Goal: Information Seeking & Learning: Learn about a topic

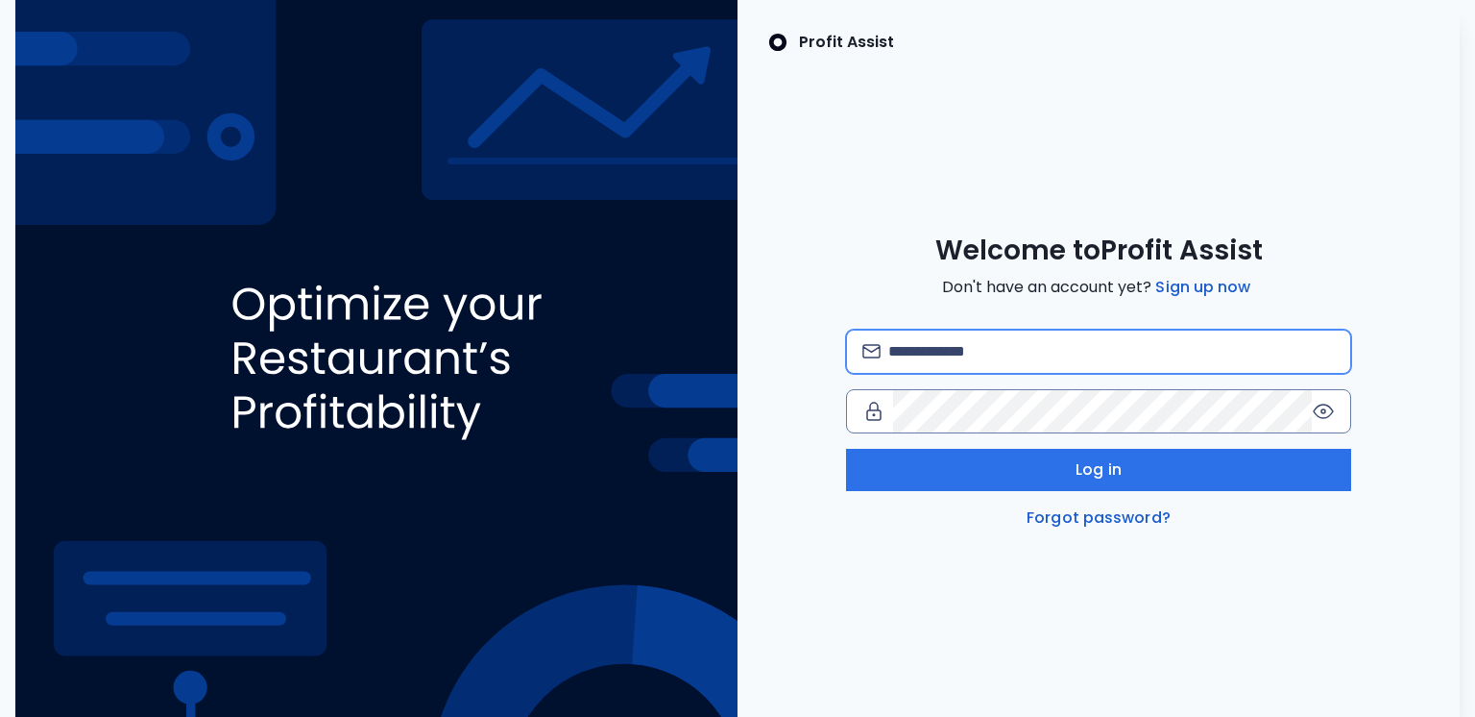
click at [963, 342] on input "email" at bounding box center [1113, 351] width 448 height 42
type input "**********"
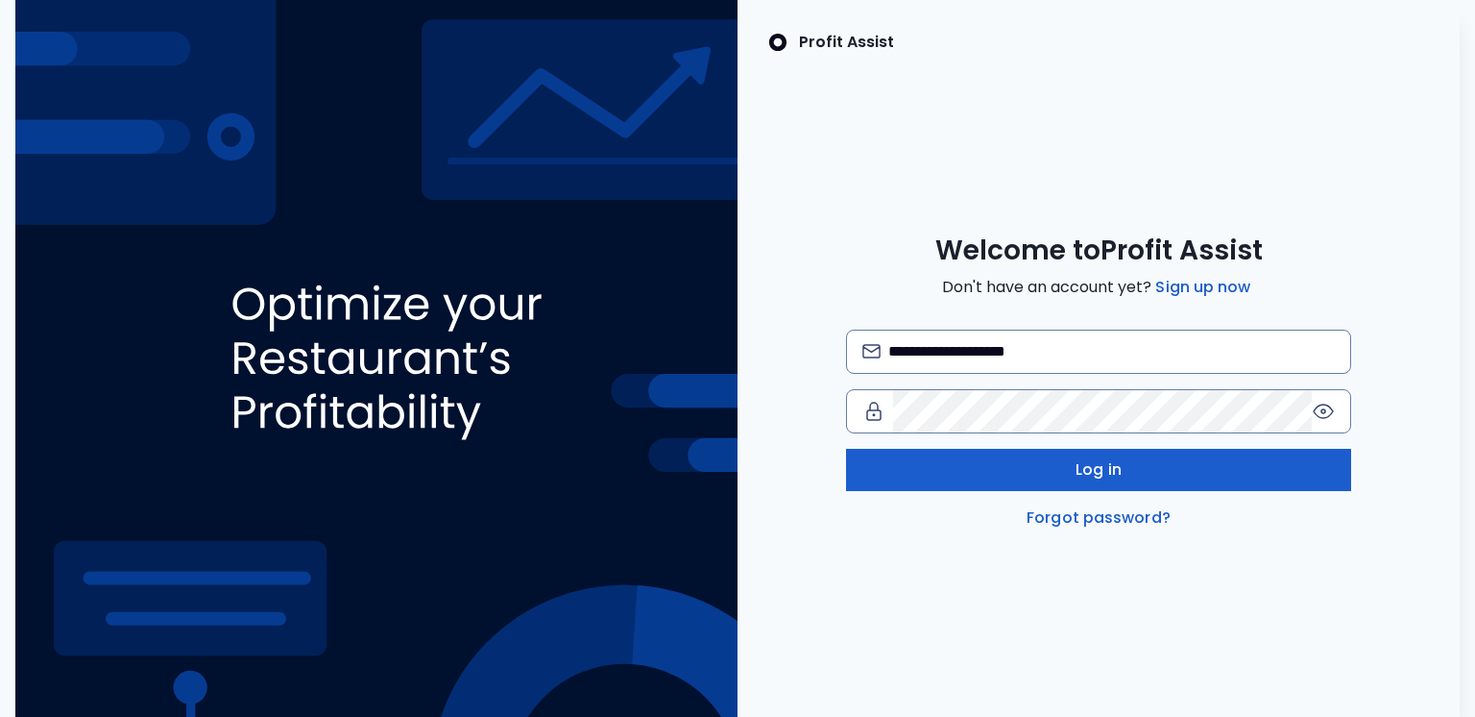
click at [1024, 477] on button "Log in" at bounding box center [1099, 470] width 506 height 42
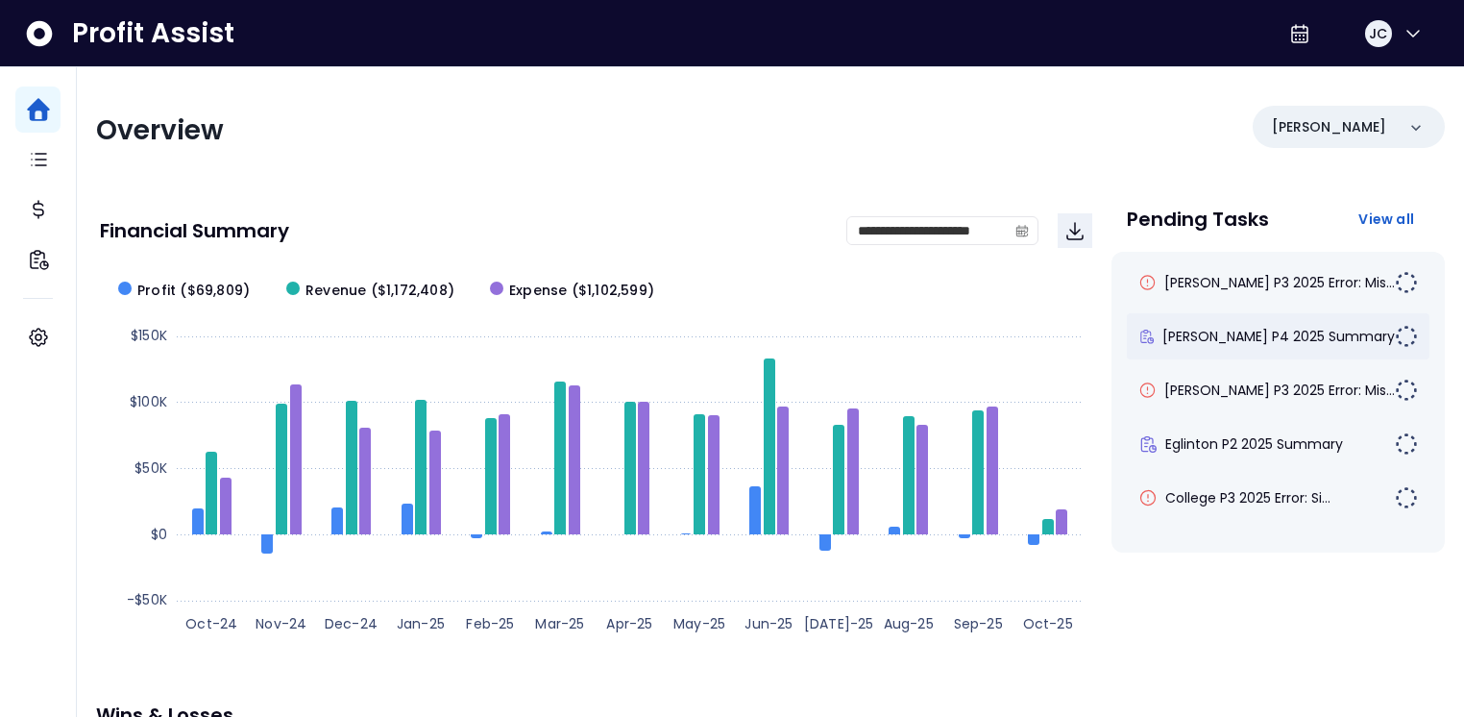
click at [1232, 347] on div "Duncan P4 2025 Summary" at bounding box center [1278, 336] width 303 height 46
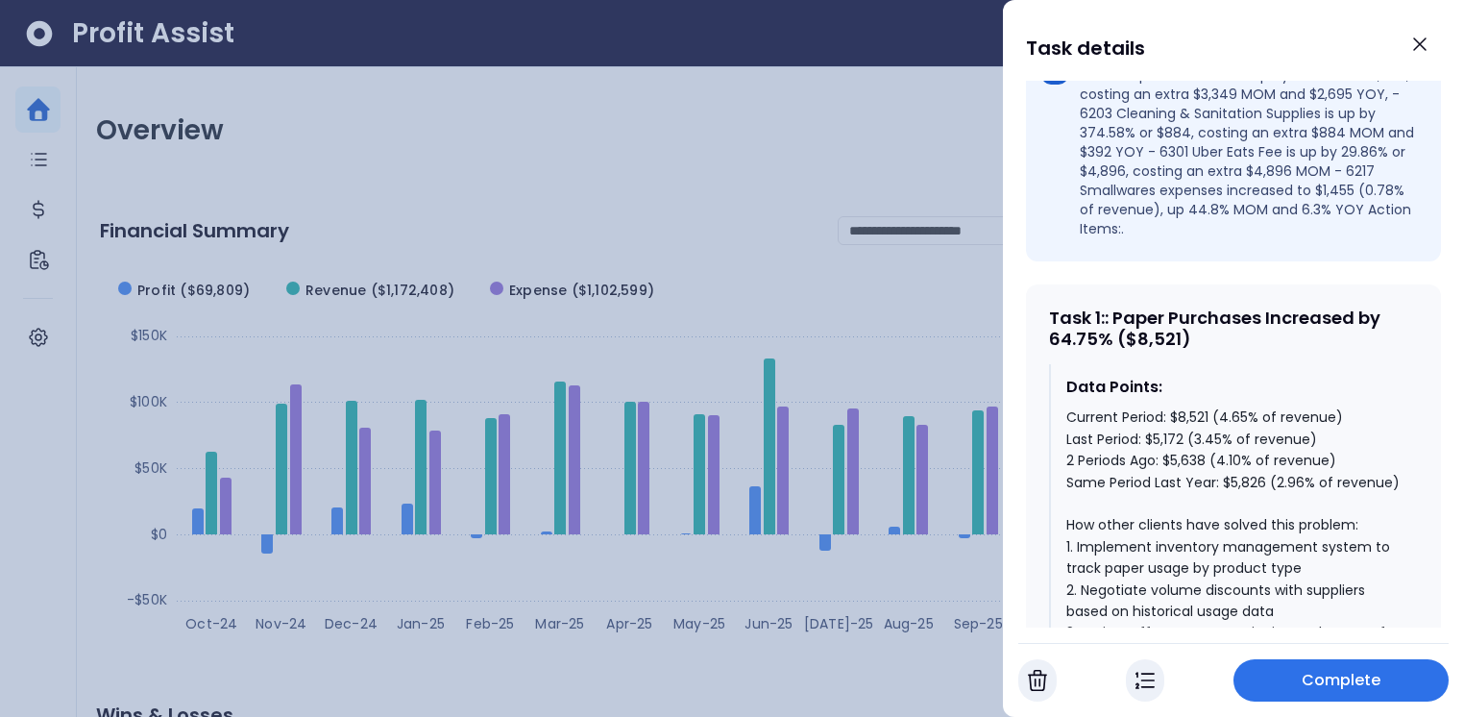
scroll to position [698, 0]
drag, startPoint x: 1166, startPoint y: 380, endPoint x: 1211, endPoint y: 378, distance: 45.2
click at [1211, 404] on div "Current Period: $8,521 (4.65% of revenue) Last Period: $5,172 (3.45% of revenue…" at bounding box center [1234, 629] width 336 height 451
drag, startPoint x: 1148, startPoint y: 402, endPoint x: 1181, endPoint y: 402, distance: 32.7
click at [1181, 404] on div "Current Period: $8,521 (4.65% of revenue) Last Period: $5,172 (3.45% of revenue…" at bounding box center [1234, 629] width 336 height 451
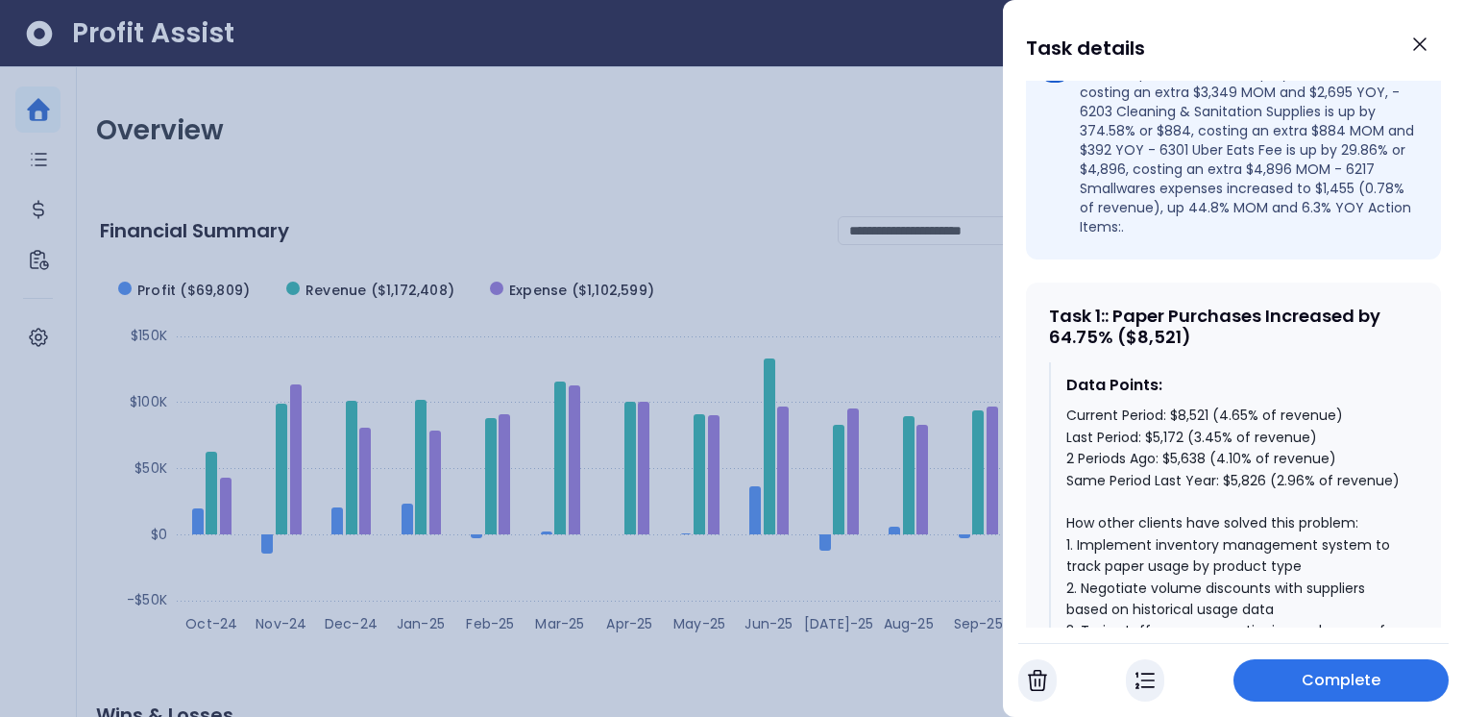
drag, startPoint x: 1199, startPoint y: 422, endPoint x: 1235, endPoint y: 421, distance: 36.5
click at [1235, 421] on div "Current Period: $8,521 (4.65% of revenue) Last Period: $5,172 (3.45% of revenue…" at bounding box center [1234, 629] width 336 height 451
drag, startPoint x: 1225, startPoint y: 451, endPoint x: 1267, endPoint y: 450, distance: 42.3
click at [1267, 450] on div "Current Period: $8,521 (4.65% of revenue) Last Period: $5,172 (3.45% of revenue…" at bounding box center [1234, 629] width 336 height 451
drag, startPoint x: 1277, startPoint y: 448, endPoint x: 1330, endPoint y: 445, distance: 53.9
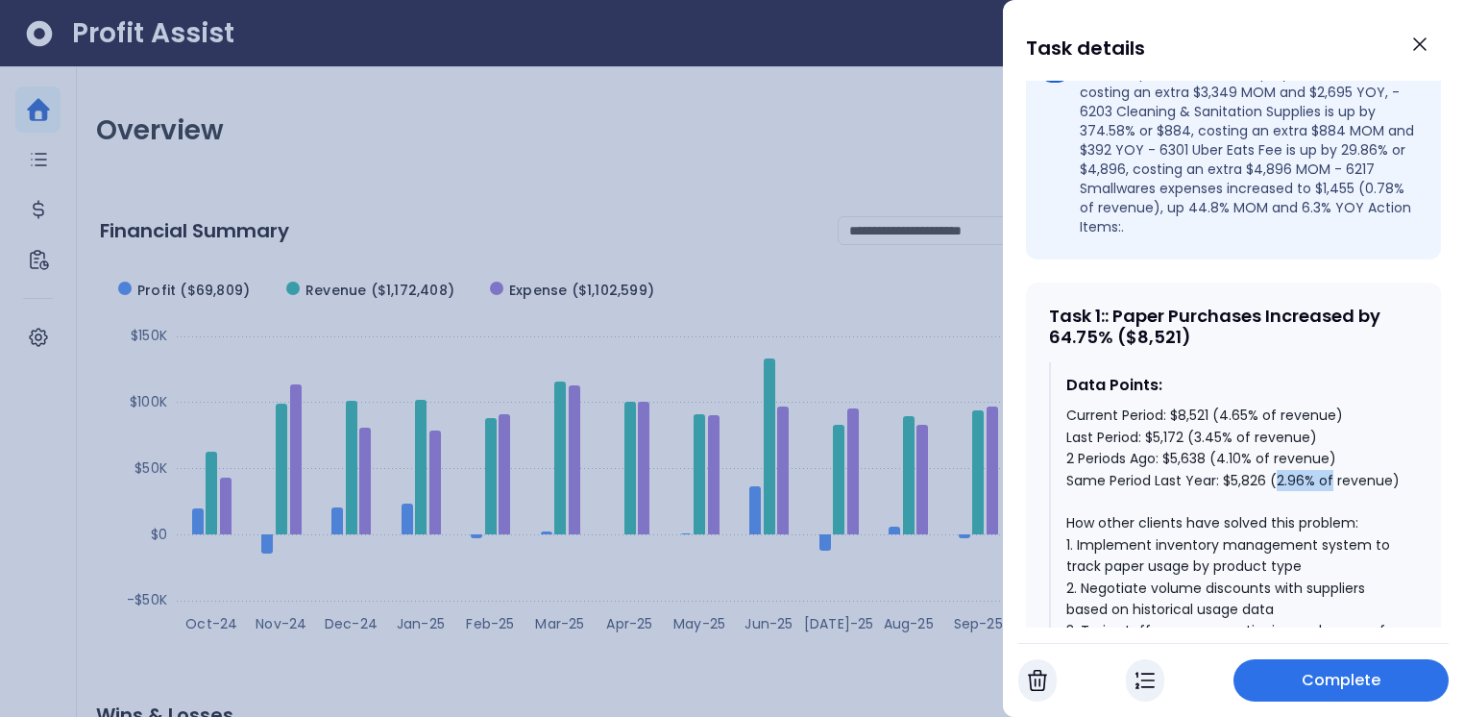
click at [1330, 445] on div "Current Period: $8,521 (4.65% of revenue) Last Period: $5,172 (3.45% of revenue…" at bounding box center [1234, 629] width 336 height 451
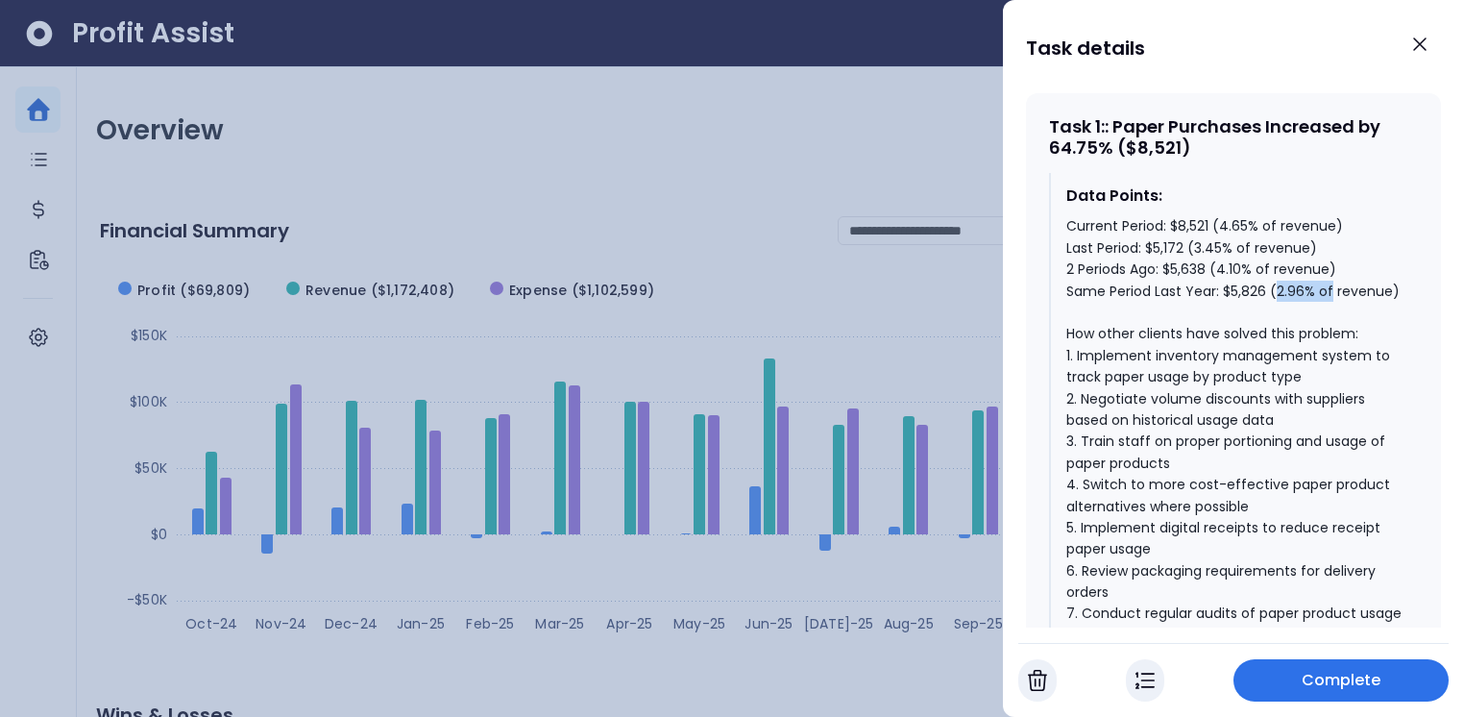
scroll to position [895, 0]
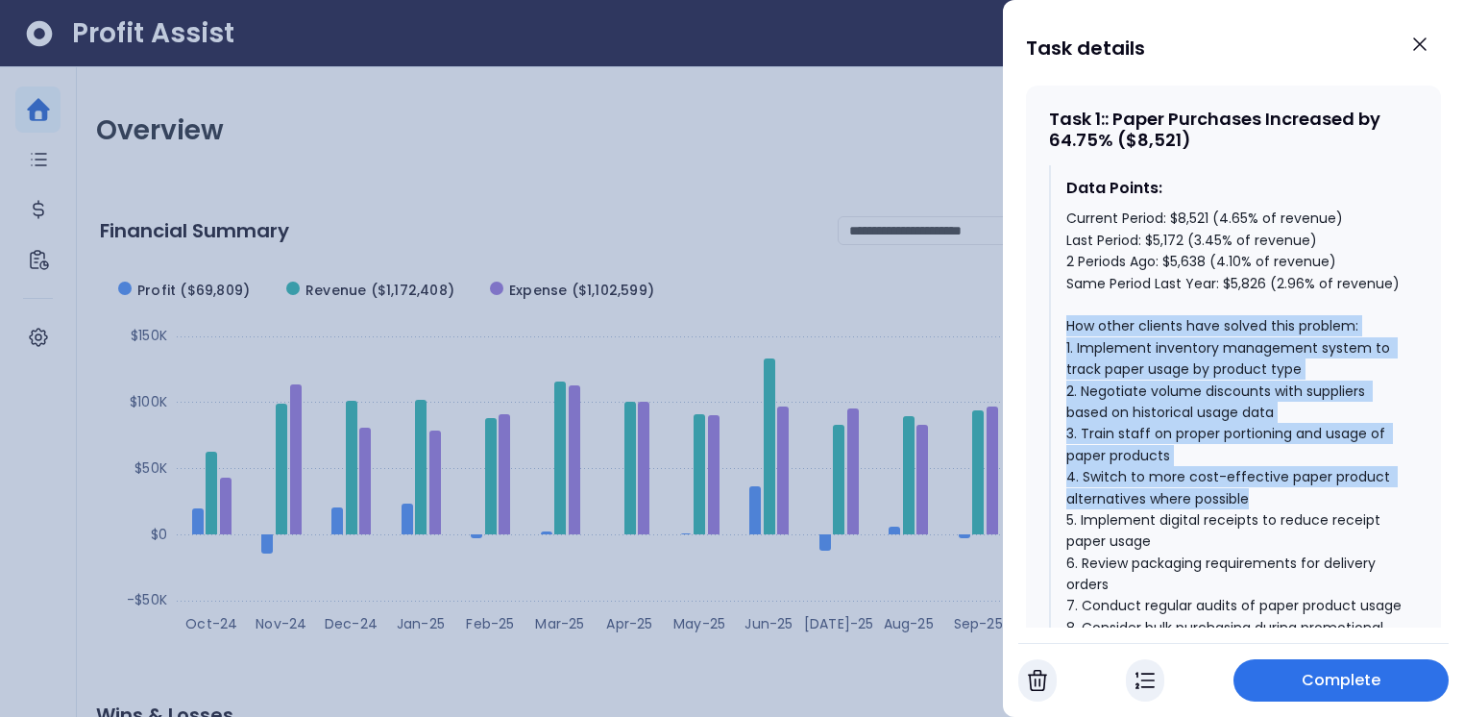
drag, startPoint x: 1067, startPoint y: 315, endPoint x: 1262, endPoint y: 476, distance: 253.1
click at [1262, 476] on div "Current Period: $8,521 (4.65% of revenue) Last Period: $5,172 (3.45% of revenue…" at bounding box center [1234, 432] width 336 height 451
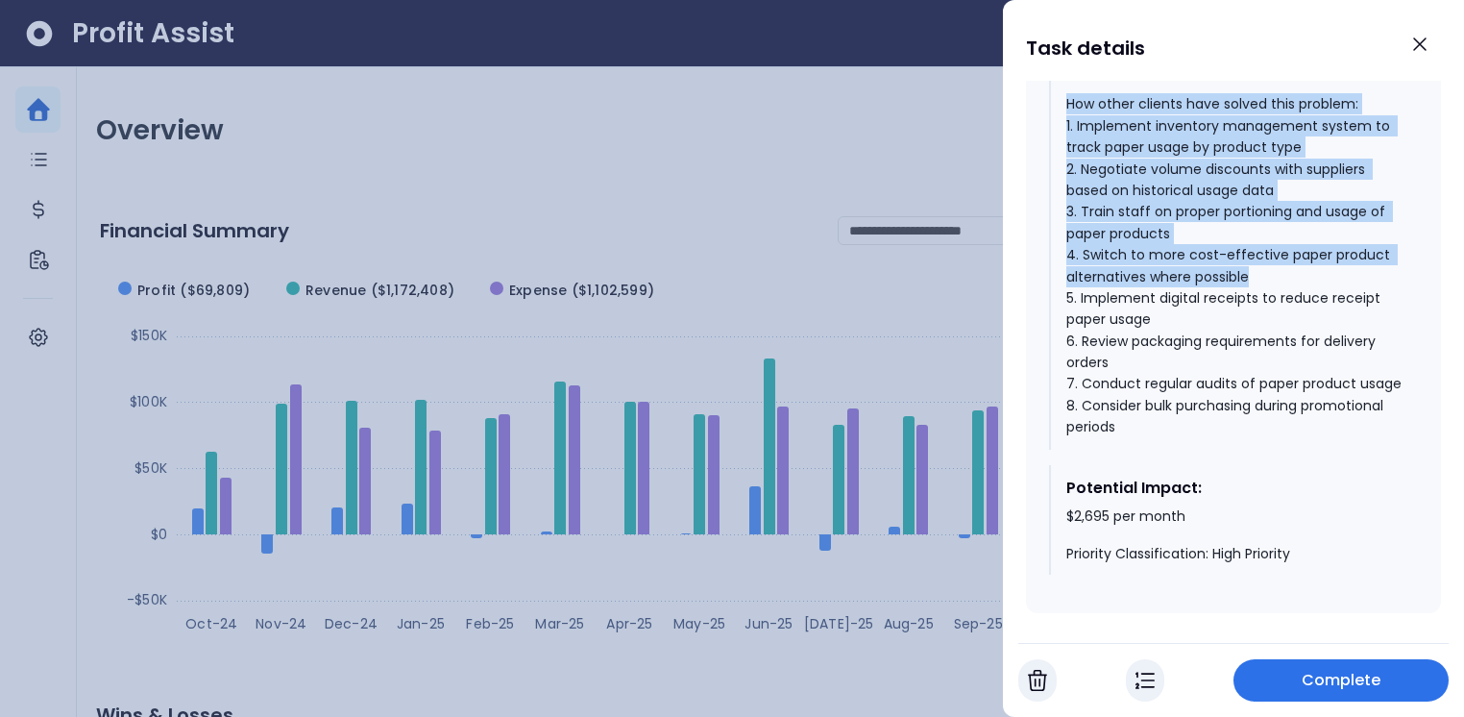
scroll to position [1126, 0]
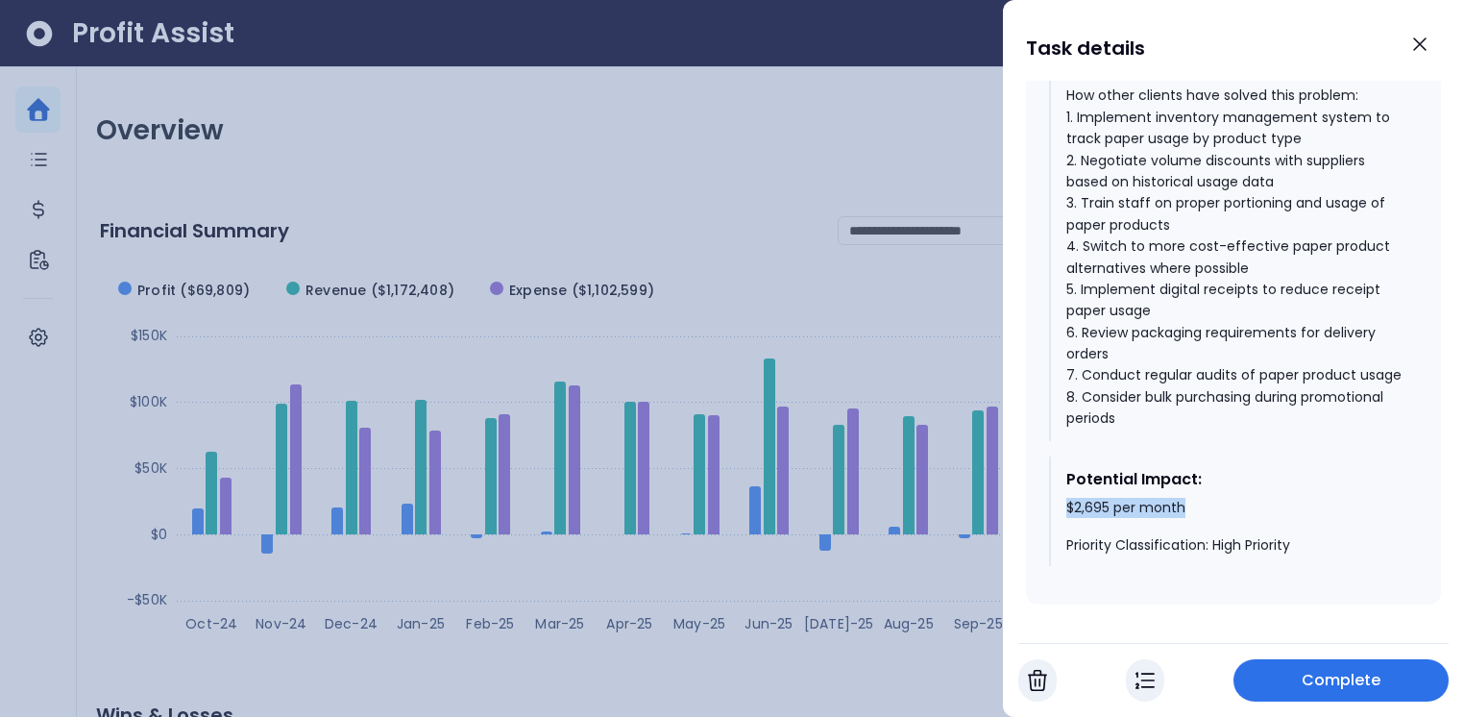
drag, startPoint x: 1059, startPoint y: 517, endPoint x: 1217, endPoint y: 518, distance: 158.5
click at [1211, 518] on div "Potential Impact: $2,695 per month Priority Classification: High Priority" at bounding box center [1233, 511] width 369 height 110
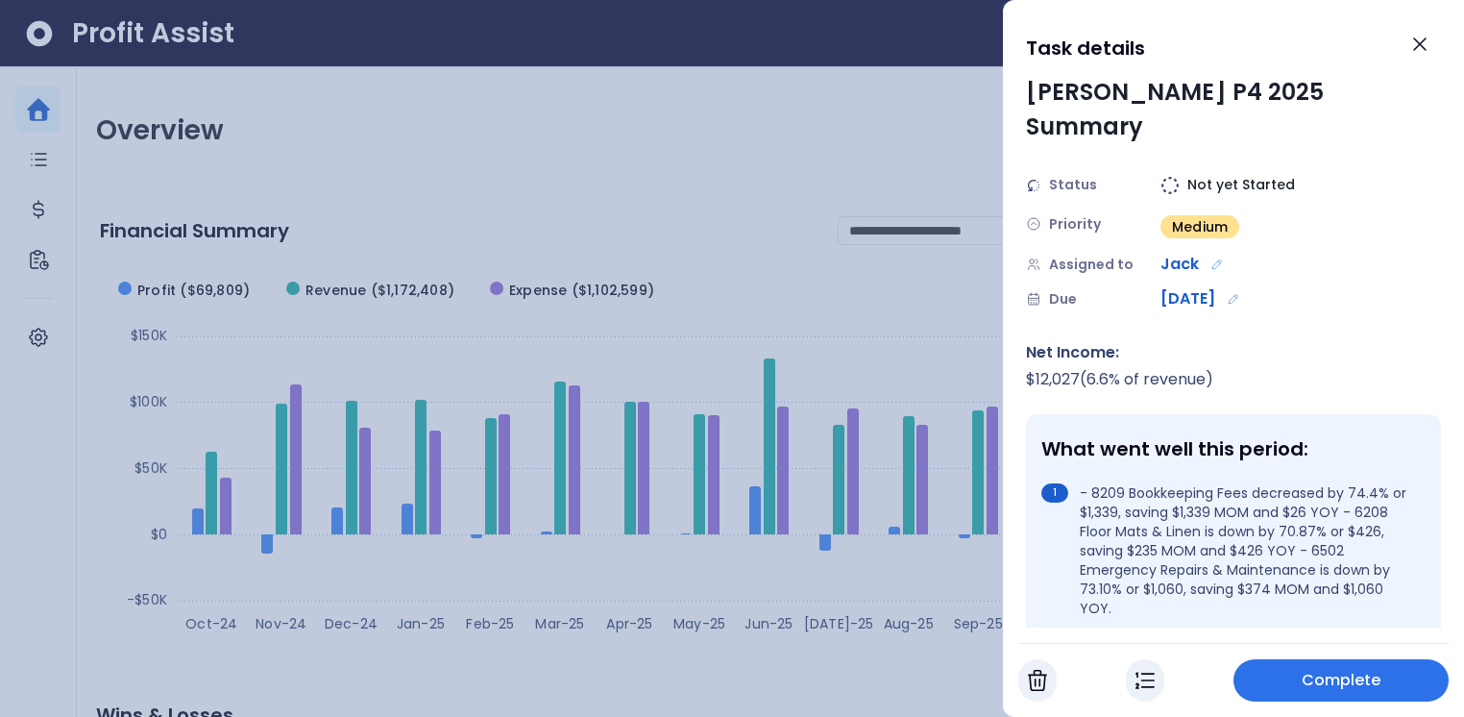
scroll to position [0, 0]
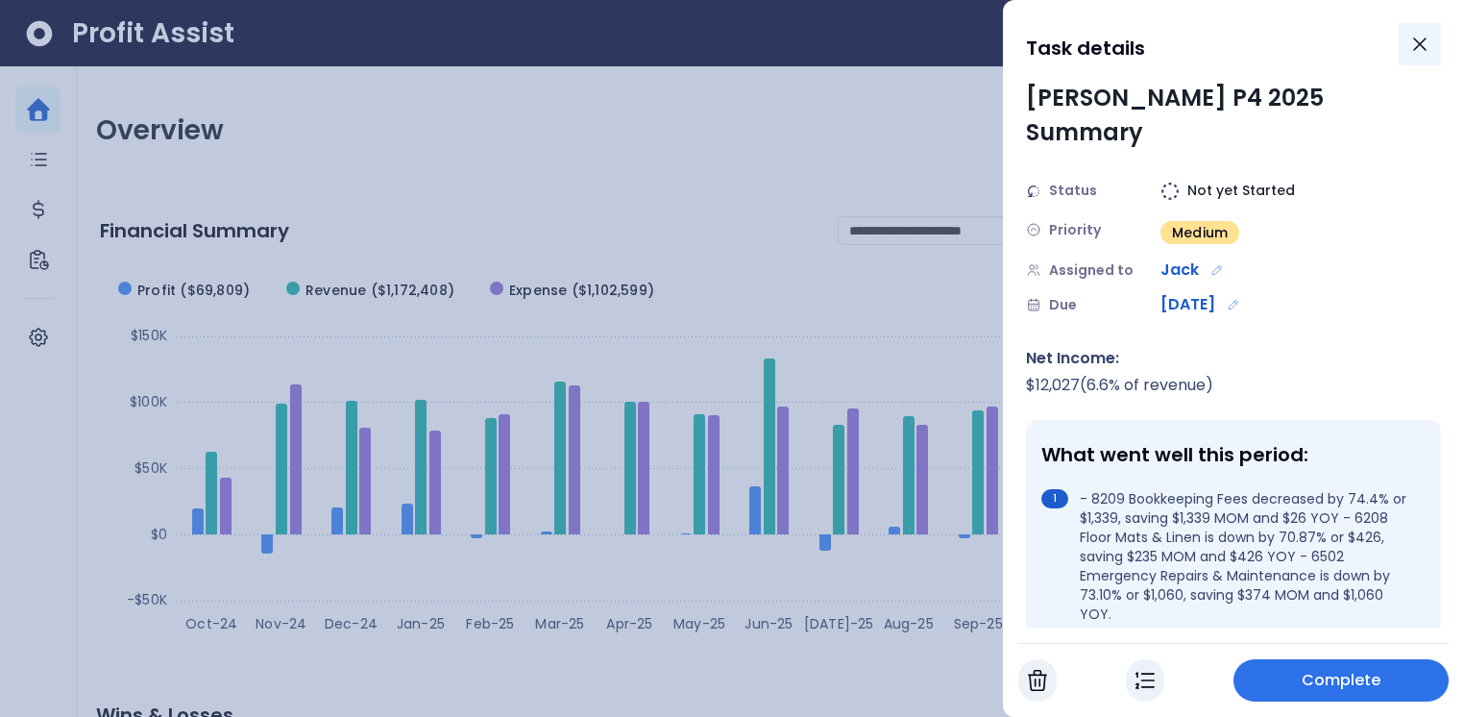
click at [1414, 47] on icon "Close" at bounding box center [1419, 44] width 23 height 23
